Goal: Use online tool/utility: Utilize a website feature to perform a specific function

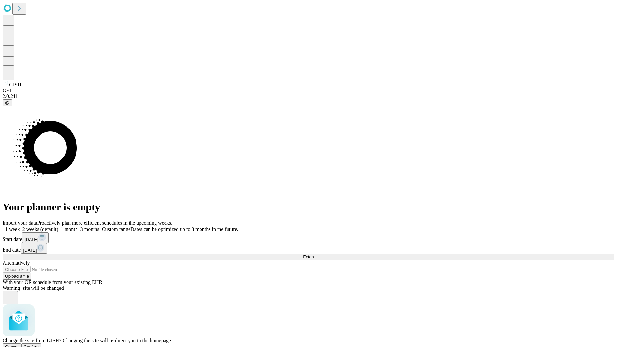
click at [39, 345] on span "Confirm" at bounding box center [31, 347] width 15 height 5
click at [78, 227] on label "1 month" at bounding box center [68, 229] width 20 height 5
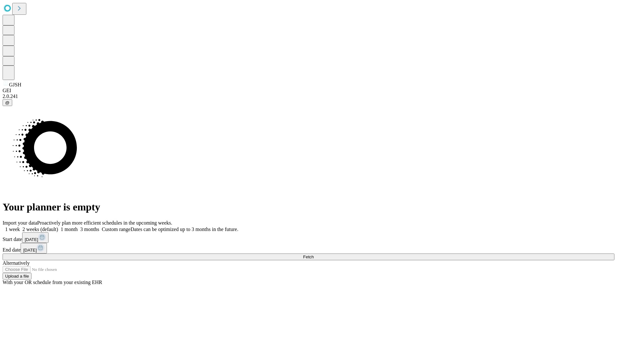
click at [314, 255] on span "Fetch" at bounding box center [308, 257] width 11 height 5
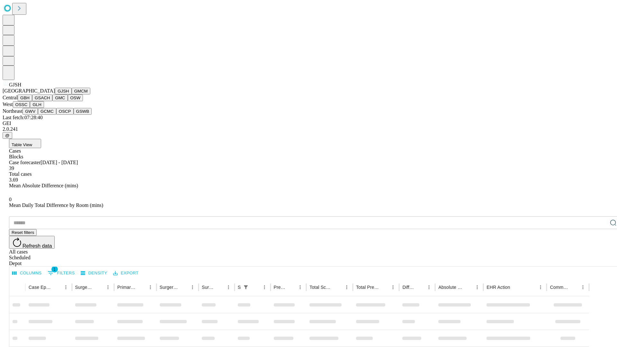
click at [72, 94] on button "GMCM" at bounding box center [81, 91] width 19 height 7
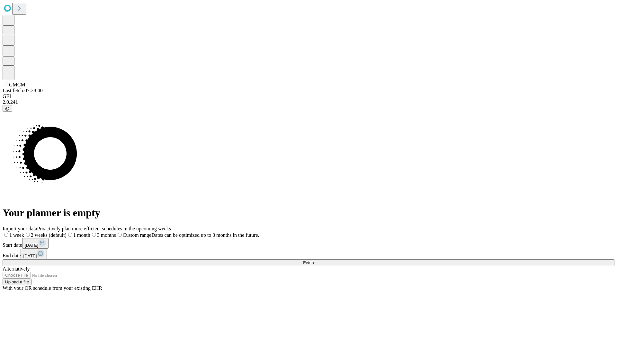
click at [90, 232] on label "1 month" at bounding box center [79, 234] width 24 height 5
click at [314, 260] on span "Fetch" at bounding box center [308, 262] width 11 height 5
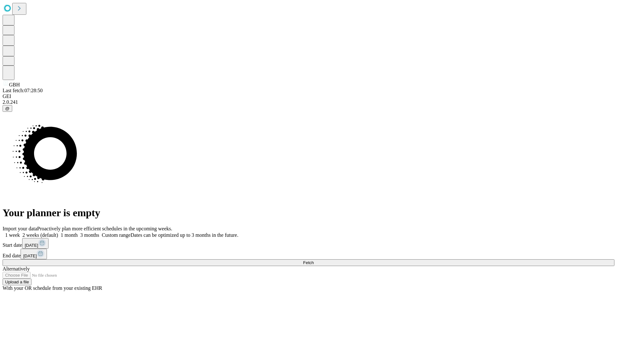
click at [78, 232] on label "1 month" at bounding box center [68, 234] width 20 height 5
click at [314, 260] on span "Fetch" at bounding box center [308, 262] width 11 height 5
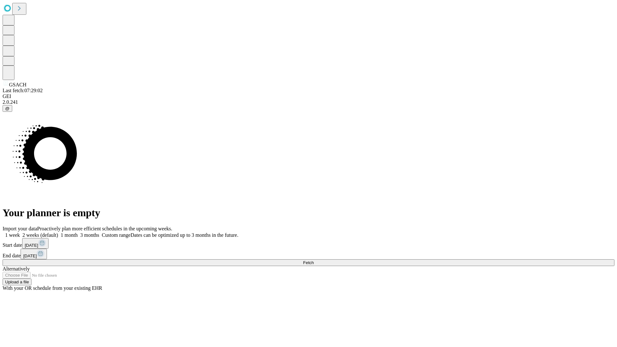
click at [78, 232] on label "1 month" at bounding box center [68, 234] width 20 height 5
click at [314, 260] on span "Fetch" at bounding box center [308, 262] width 11 height 5
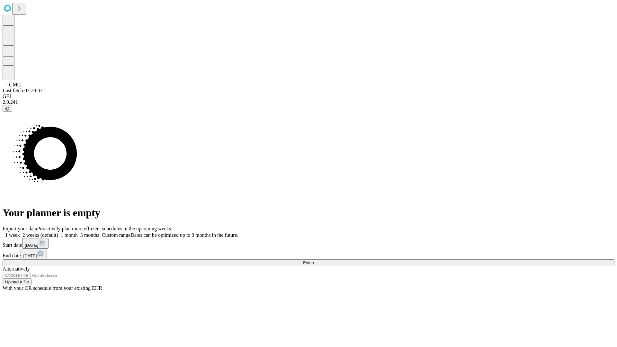
click at [314, 260] on span "Fetch" at bounding box center [308, 262] width 11 height 5
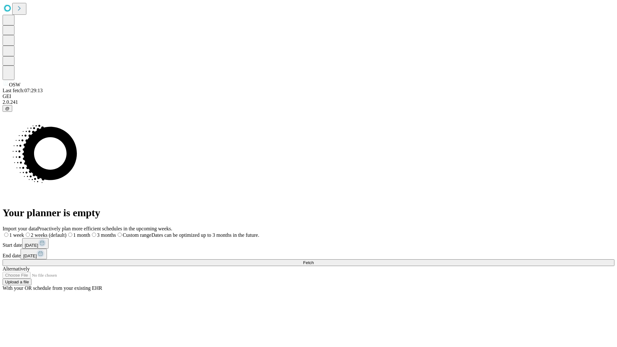
click at [90, 232] on label "1 month" at bounding box center [79, 234] width 24 height 5
click at [314, 260] on span "Fetch" at bounding box center [308, 262] width 11 height 5
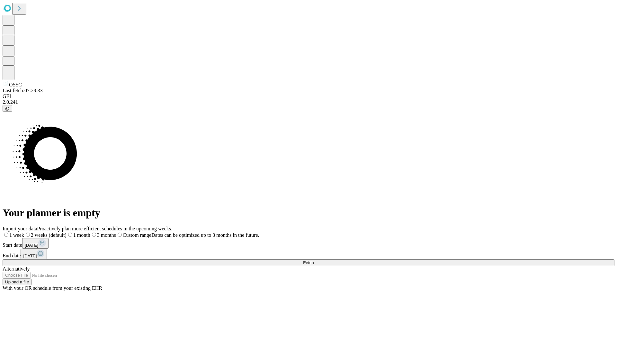
click at [314, 260] on span "Fetch" at bounding box center [308, 262] width 11 height 5
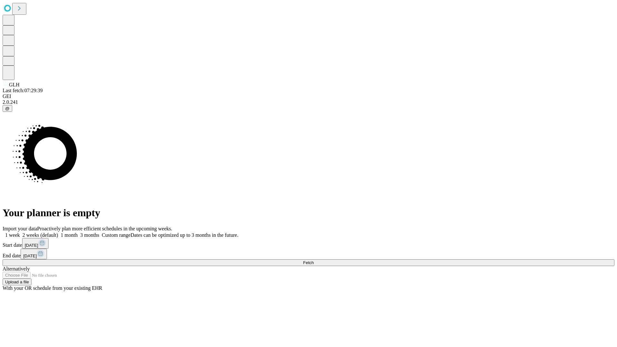
click at [78, 232] on label "1 month" at bounding box center [68, 234] width 20 height 5
click at [314, 260] on span "Fetch" at bounding box center [308, 262] width 11 height 5
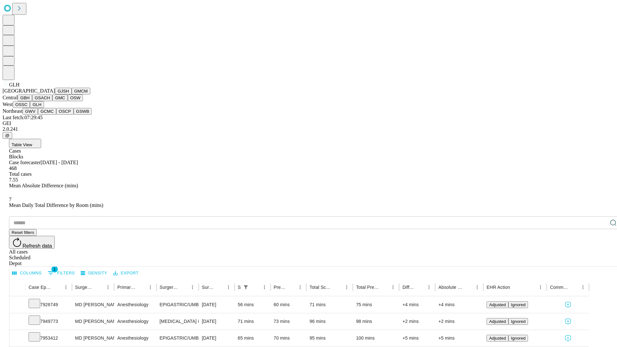
click at [38, 115] on button "GWV" at bounding box center [29, 111] width 15 height 7
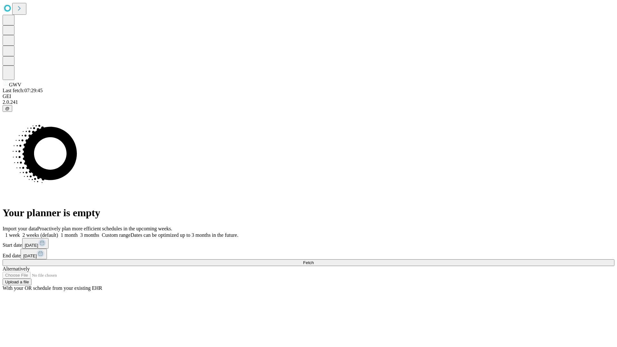
click at [78, 232] on label "1 month" at bounding box center [68, 234] width 20 height 5
click at [314, 260] on span "Fetch" at bounding box center [308, 262] width 11 height 5
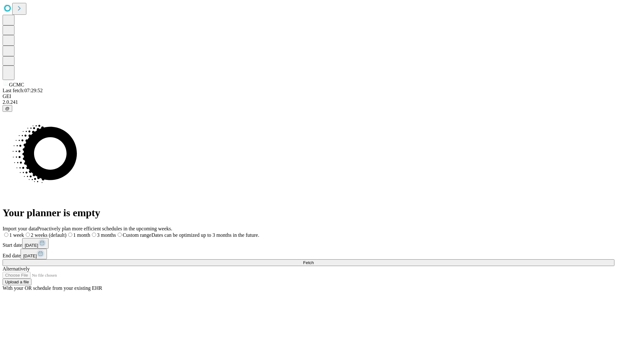
click at [90, 232] on label "1 month" at bounding box center [79, 234] width 24 height 5
click at [314, 260] on span "Fetch" at bounding box center [308, 262] width 11 height 5
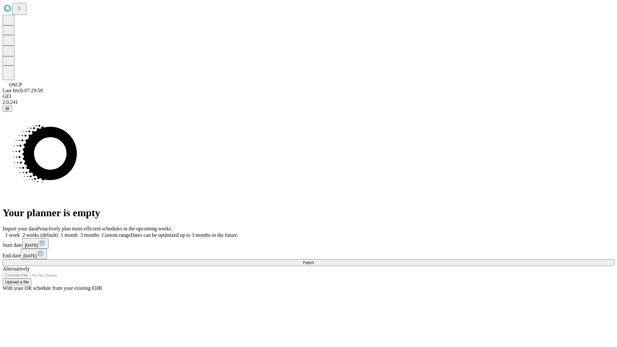
click at [78, 232] on label "1 month" at bounding box center [68, 234] width 20 height 5
click at [314, 260] on span "Fetch" at bounding box center [308, 262] width 11 height 5
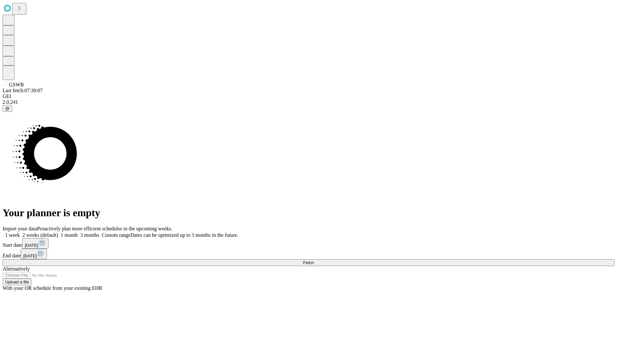
click at [314, 260] on span "Fetch" at bounding box center [308, 262] width 11 height 5
